Goal: Task Accomplishment & Management: Manage account settings

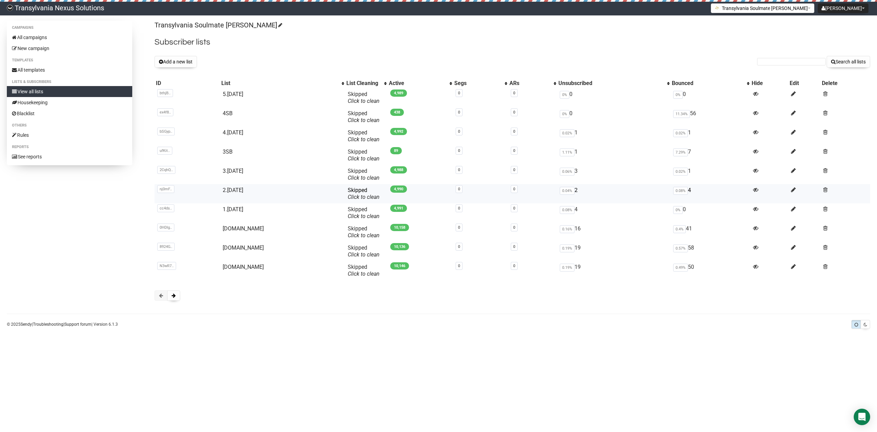
click at [607, 187] on td "0.04% 2" at bounding box center [613, 193] width 113 height 19
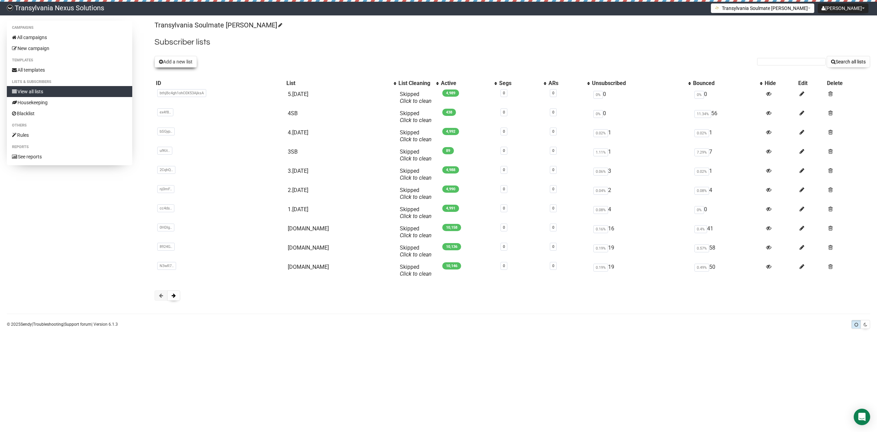
click at [172, 63] on button "Add a new list" at bounding box center [176, 62] width 42 height 12
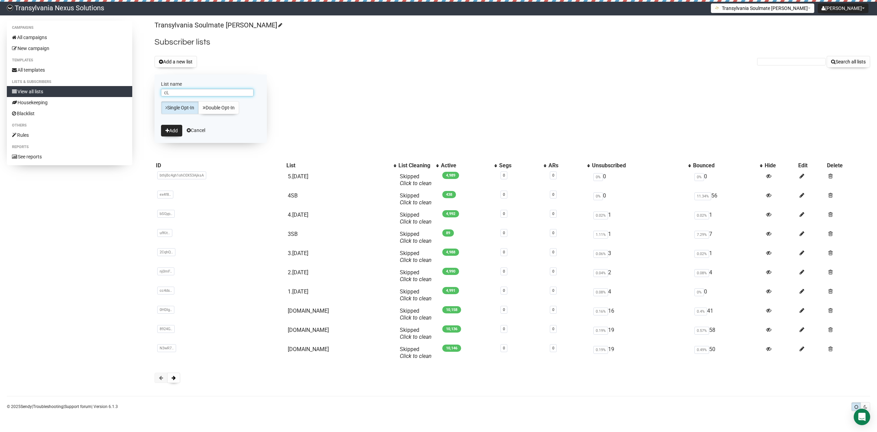
type input "c"
click at [38, 38] on link "All campaigns" at bounding box center [69, 37] width 125 height 11
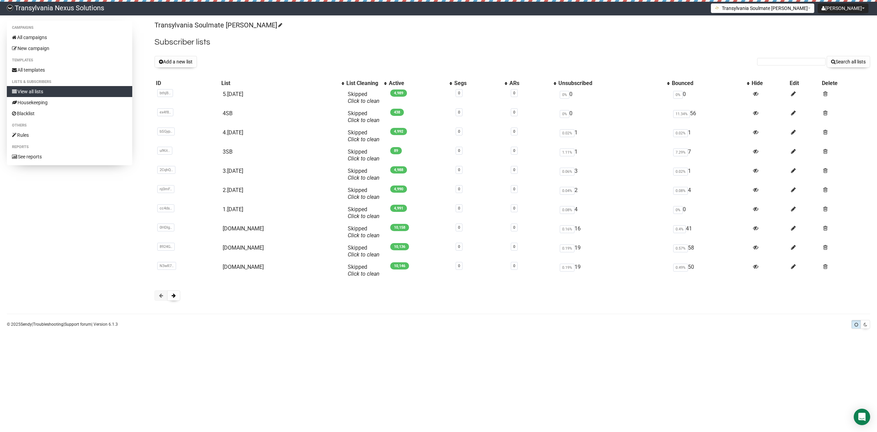
click at [781, 64] on form "Search all lists" at bounding box center [813, 62] width 113 height 12
click at [776, 54] on div "Transylvania Soulmate [PERSON_NAME] Subscriber lists Add a new list Search all …" at bounding box center [513, 164] width 716 height 287
click at [775, 58] on form "Search all lists" at bounding box center [813, 62] width 113 height 12
click at [775, 58] on input "text" at bounding box center [791, 62] width 69 height 8
type input "C"
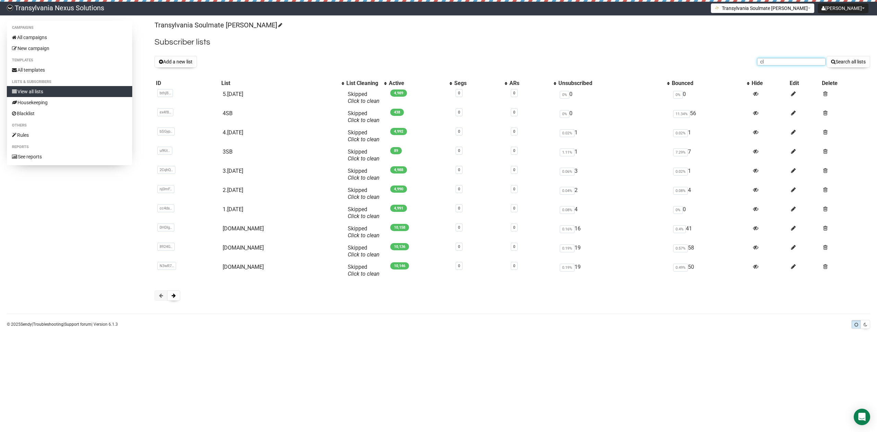
type input "c"
click at [58, 91] on link "View all lists" at bounding box center [69, 91] width 125 height 11
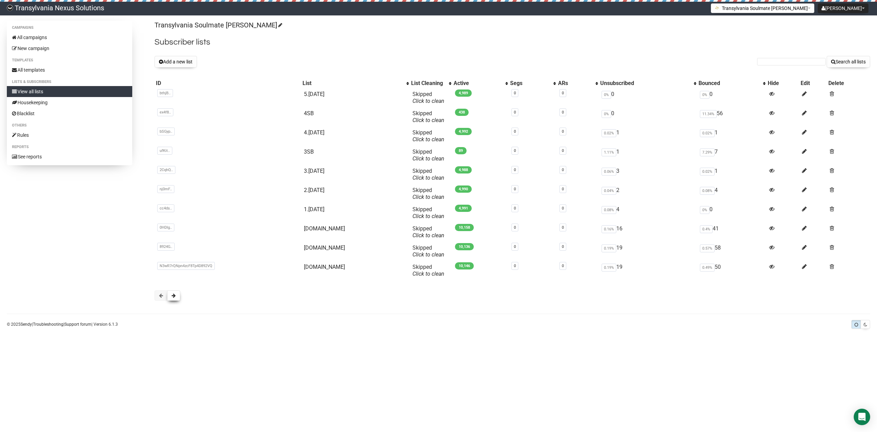
click at [176, 298] on span at bounding box center [174, 295] width 4 height 5
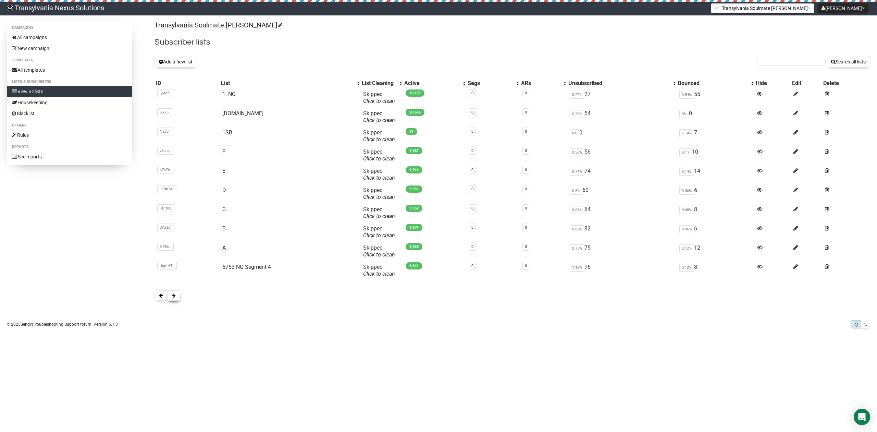
click at [176, 295] on span at bounding box center [174, 295] width 4 height 5
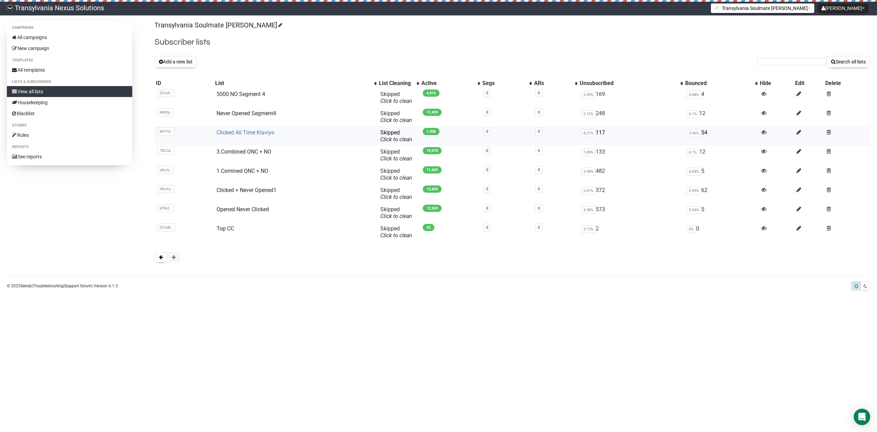
click at [233, 132] on link "Clicked All Time Klaviyo" at bounding box center [246, 132] width 58 height 7
